Goal: Navigation & Orientation: Find specific page/section

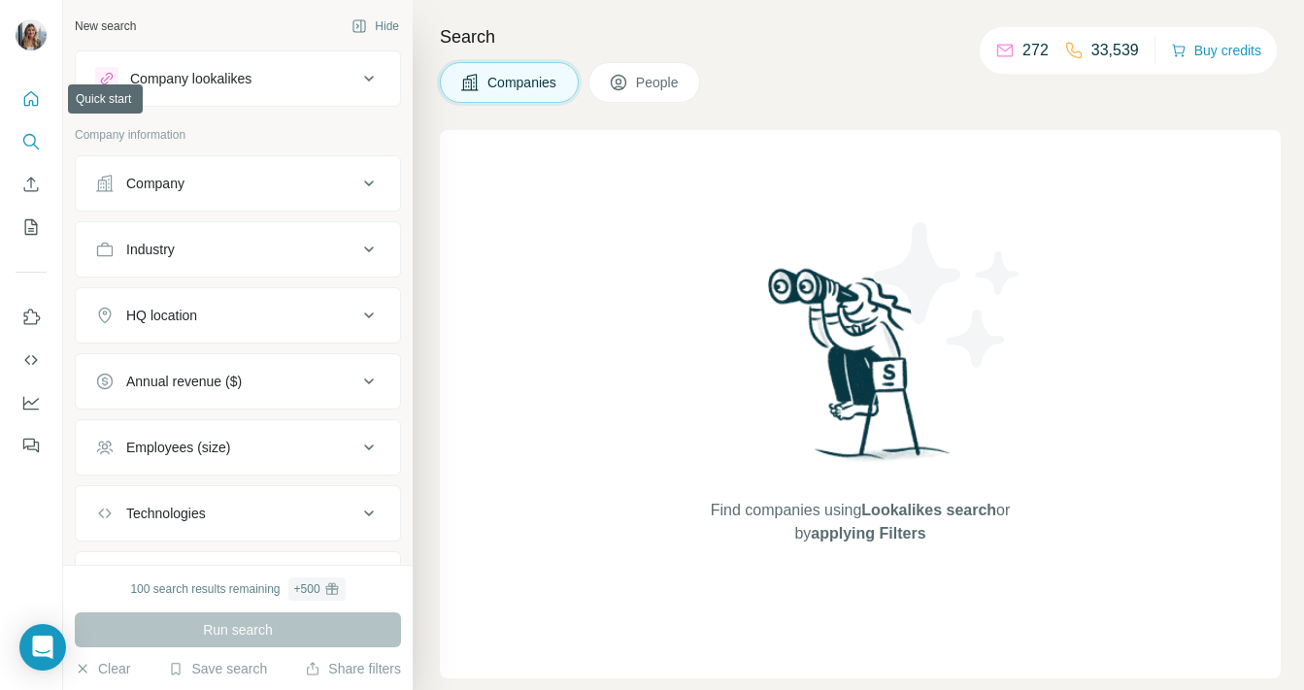
click at [34, 101] on icon "Quick start" at bounding box center [30, 98] width 19 height 19
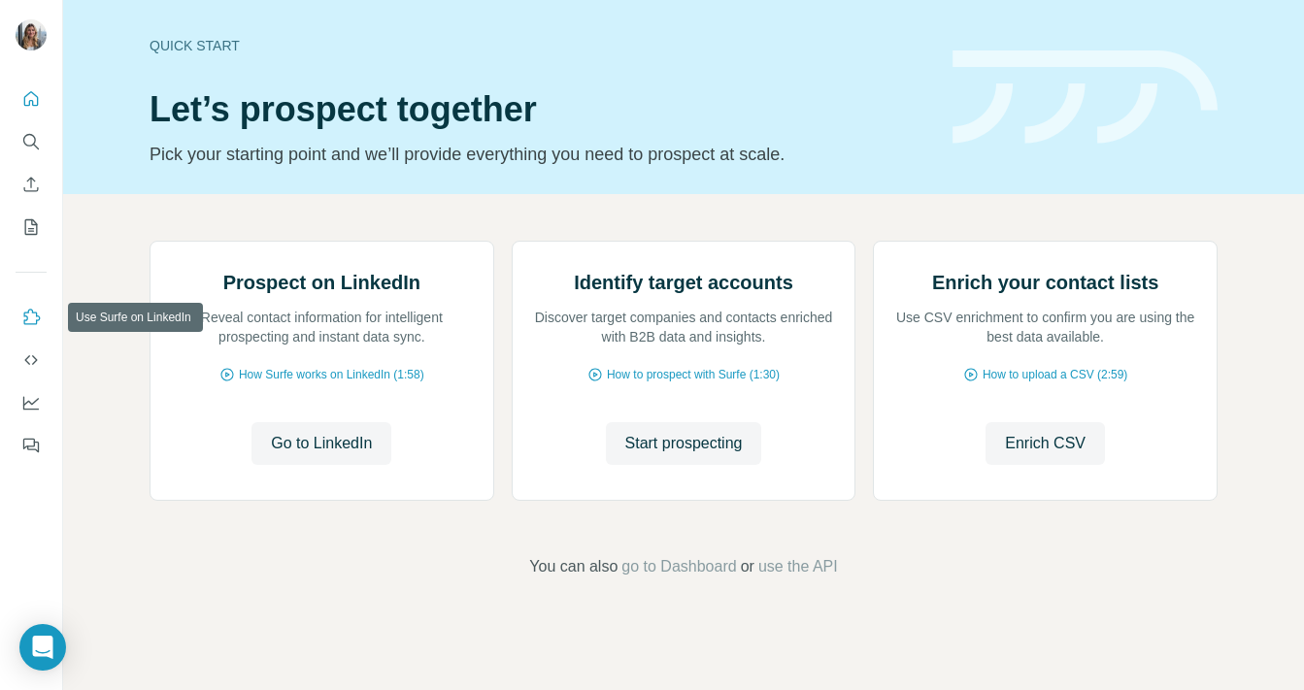
click at [25, 314] on icon "Use Surfe on LinkedIn" at bounding box center [30, 317] width 19 height 19
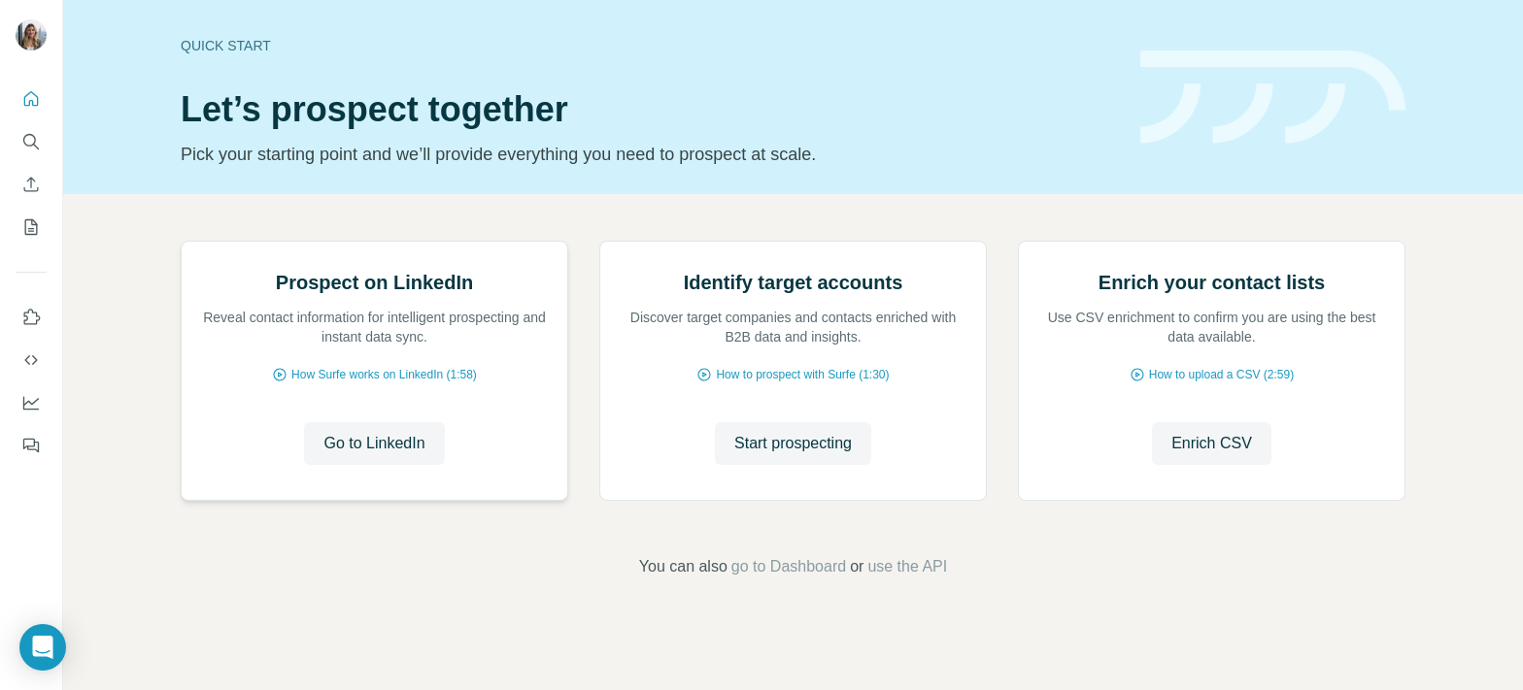
scroll to position [149, 0]
click at [811, 579] on span "go to Dashboard" at bounding box center [788, 566] width 115 height 23
